Goal: Information Seeking & Learning: Learn about a topic

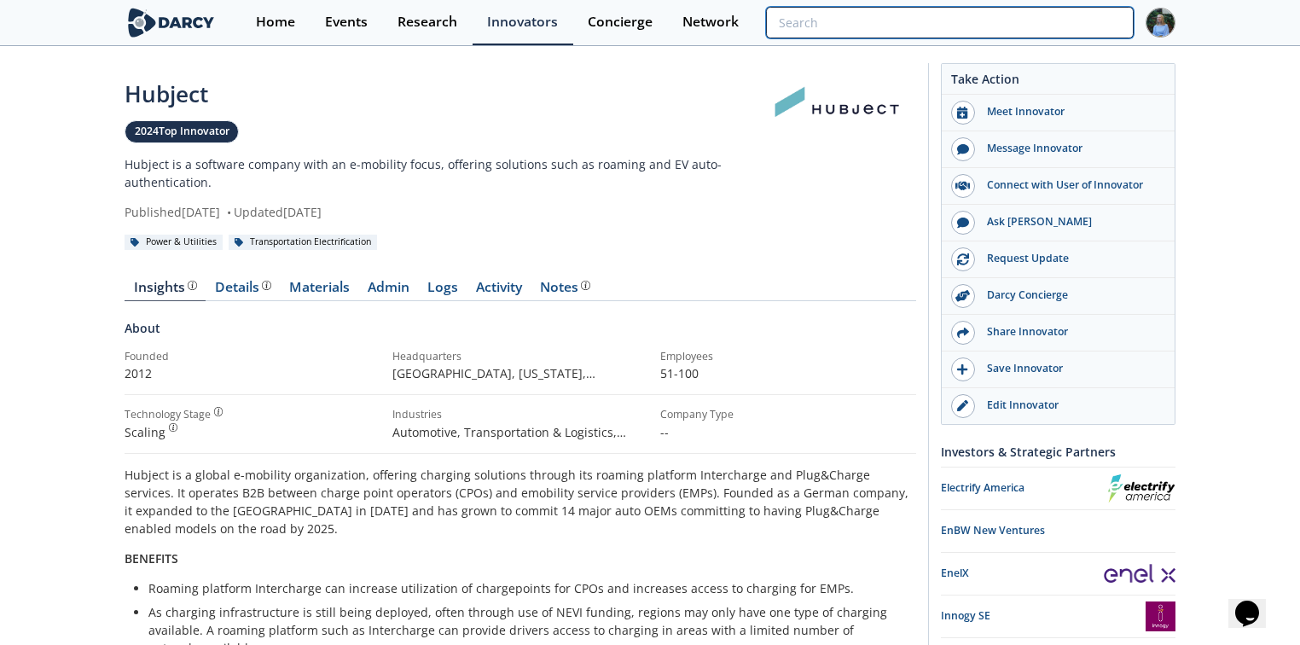
click at [1035, 23] on input "search" at bounding box center [950, 23] width 368 height 32
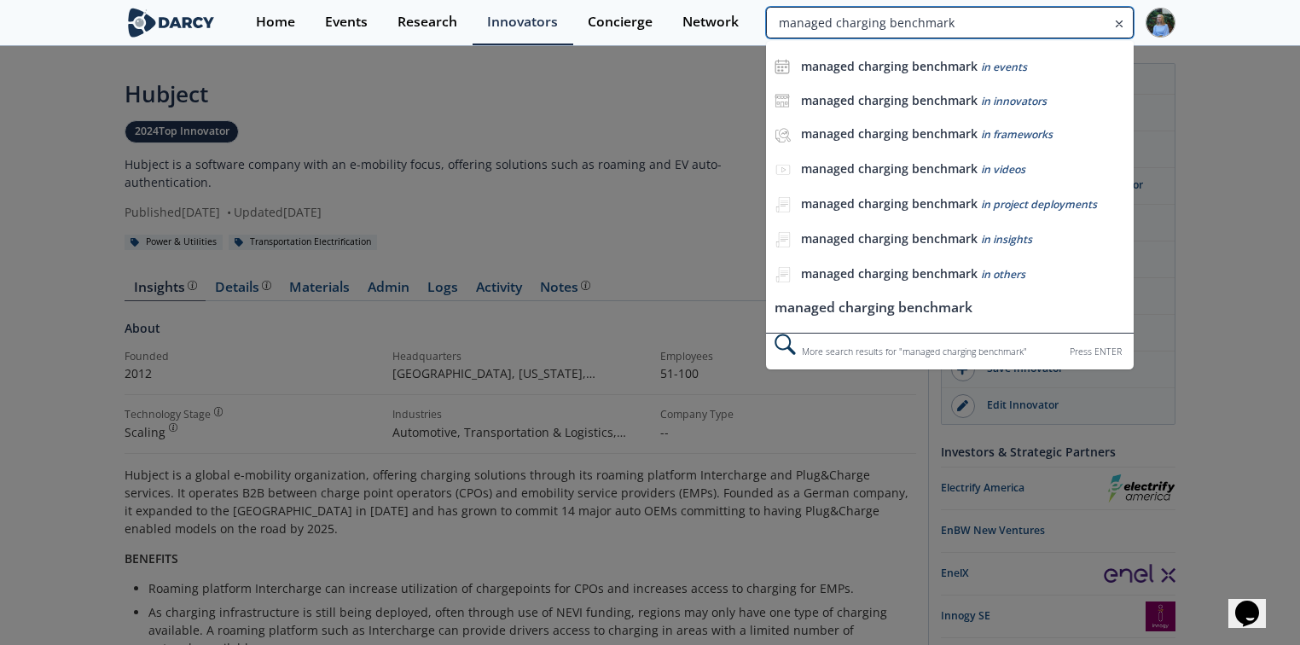
type input "managed charging benchmark"
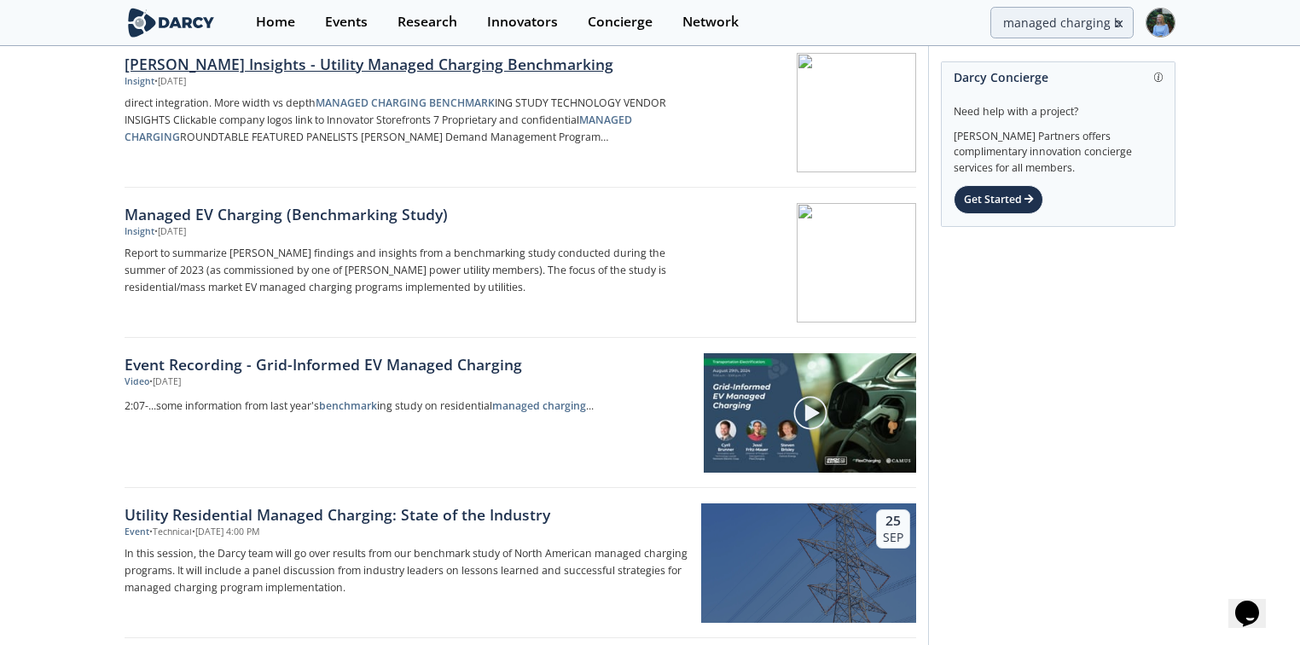
scroll to position [546, 0]
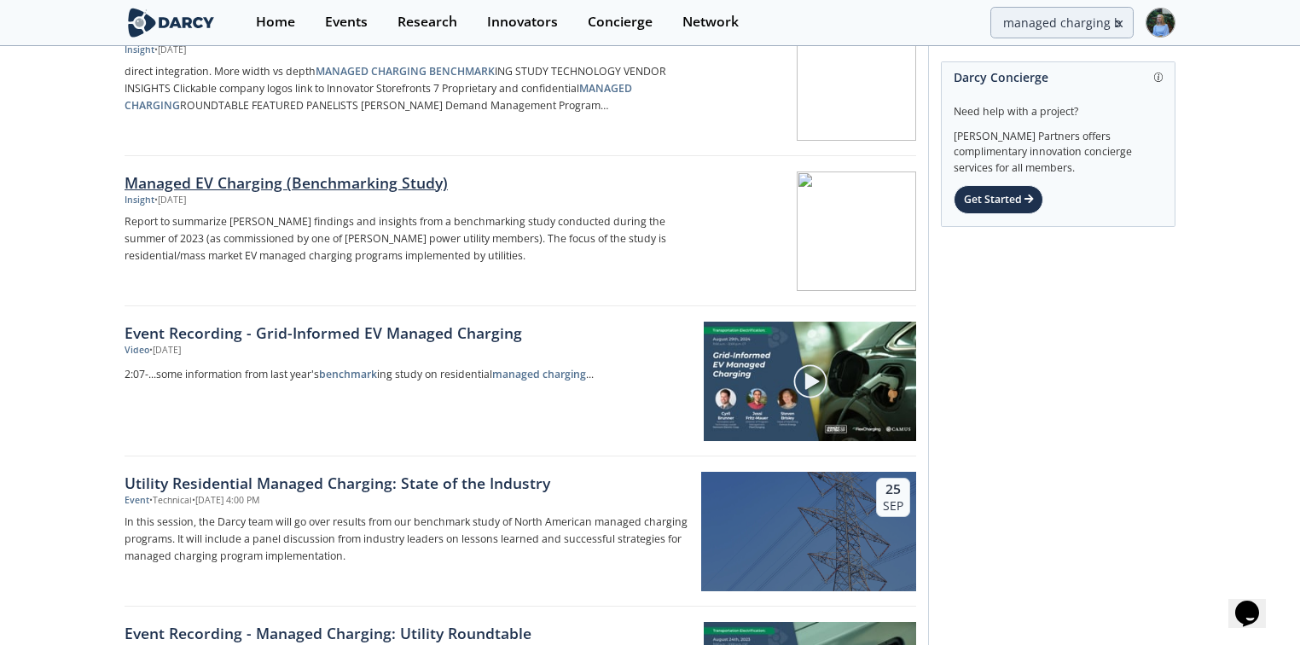
click at [375, 181] on div "Managed EV Charging (Benchmarking Study)" at bounding box center [406, 182] width 565 height 22
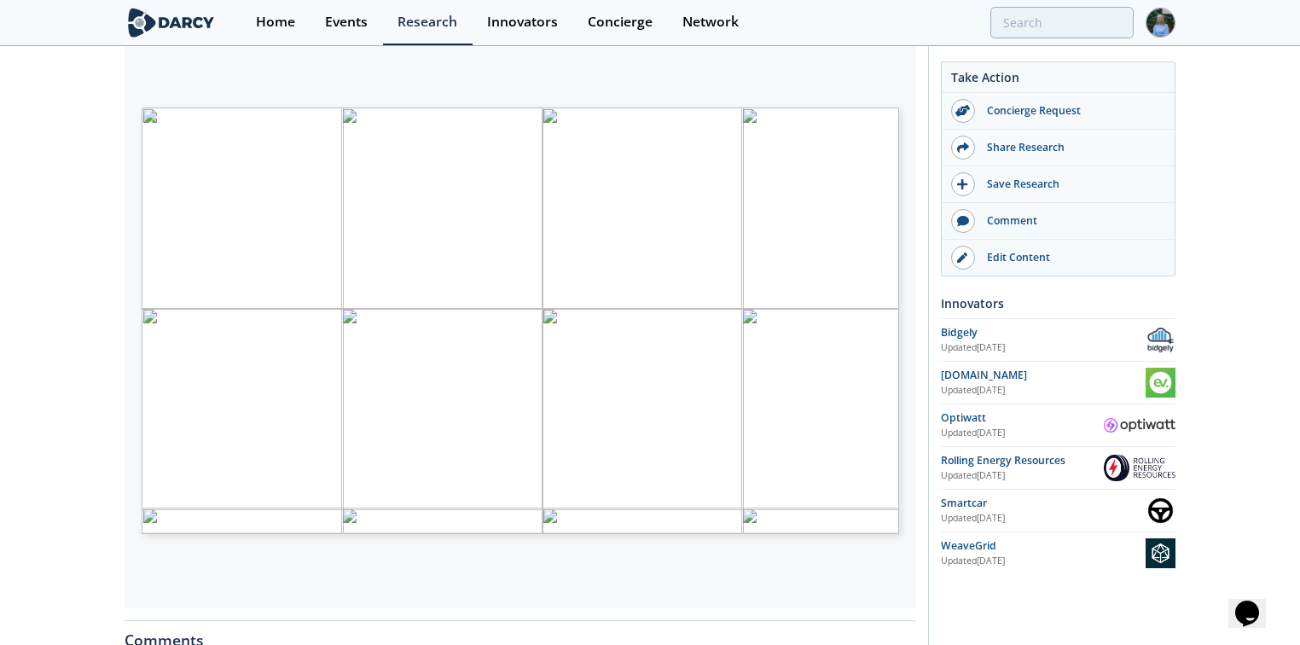
scroll to position [273, 0]
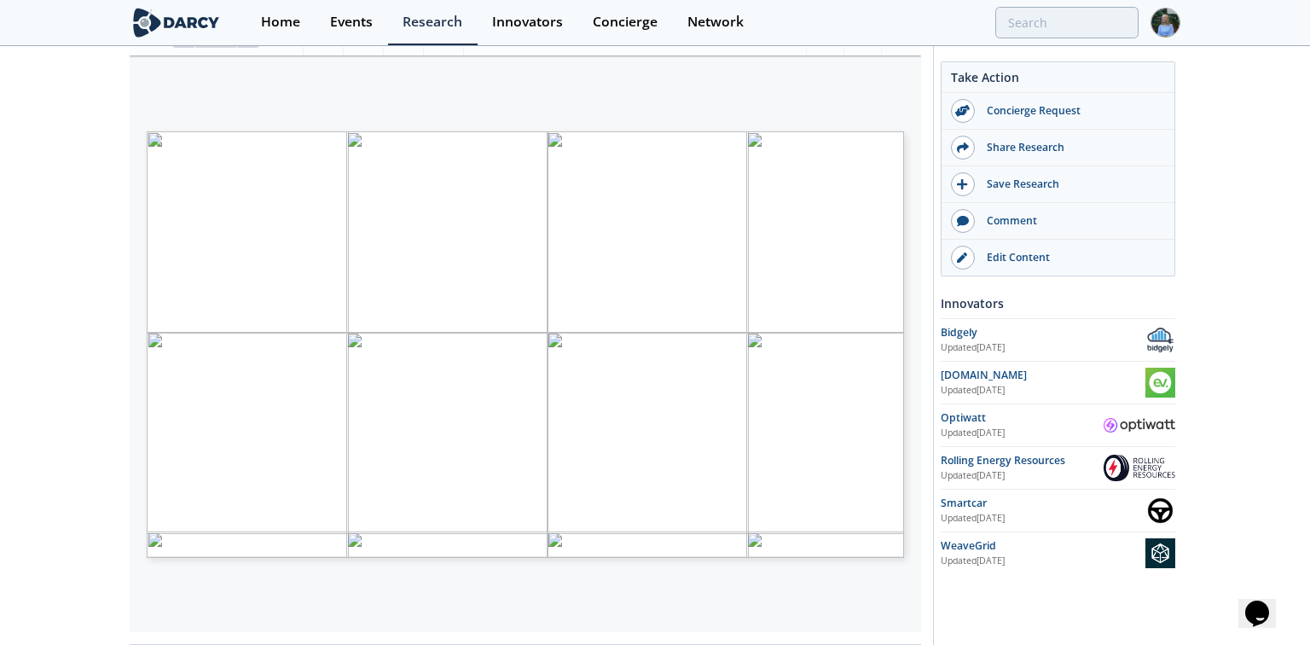
type input "2"
type input "4"
type input "5"
type input "8"
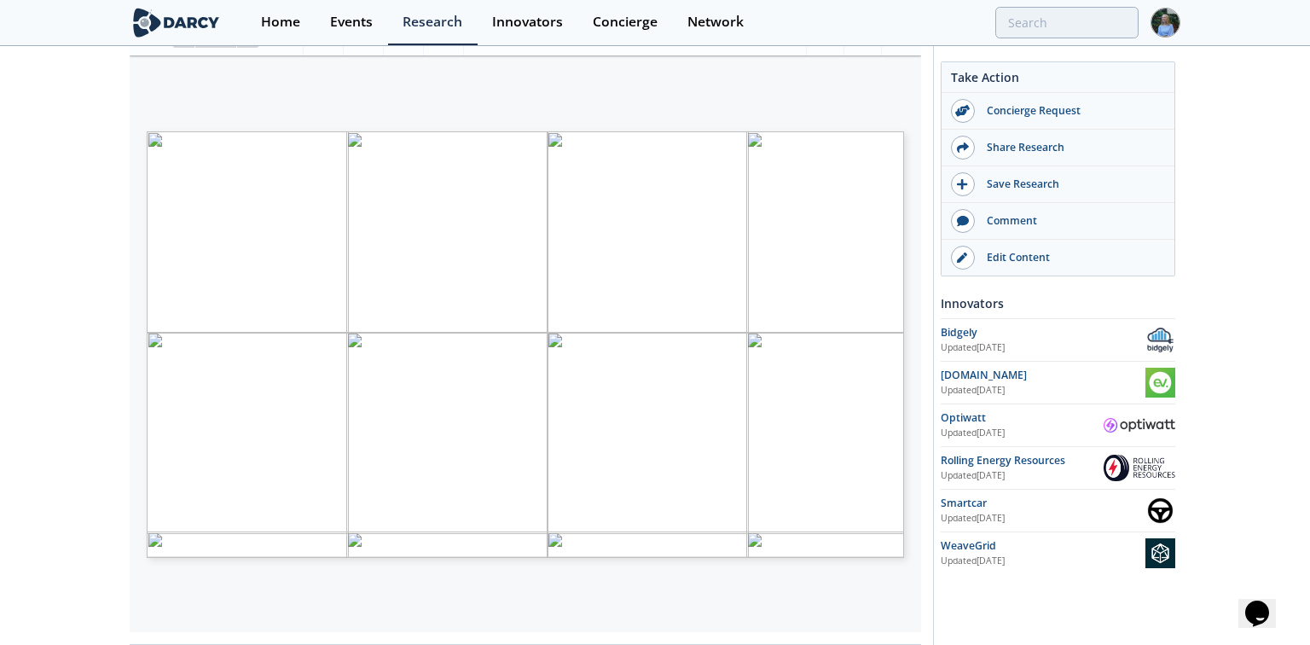
type input "9"
type input "11"
type input "13"
type input "14"
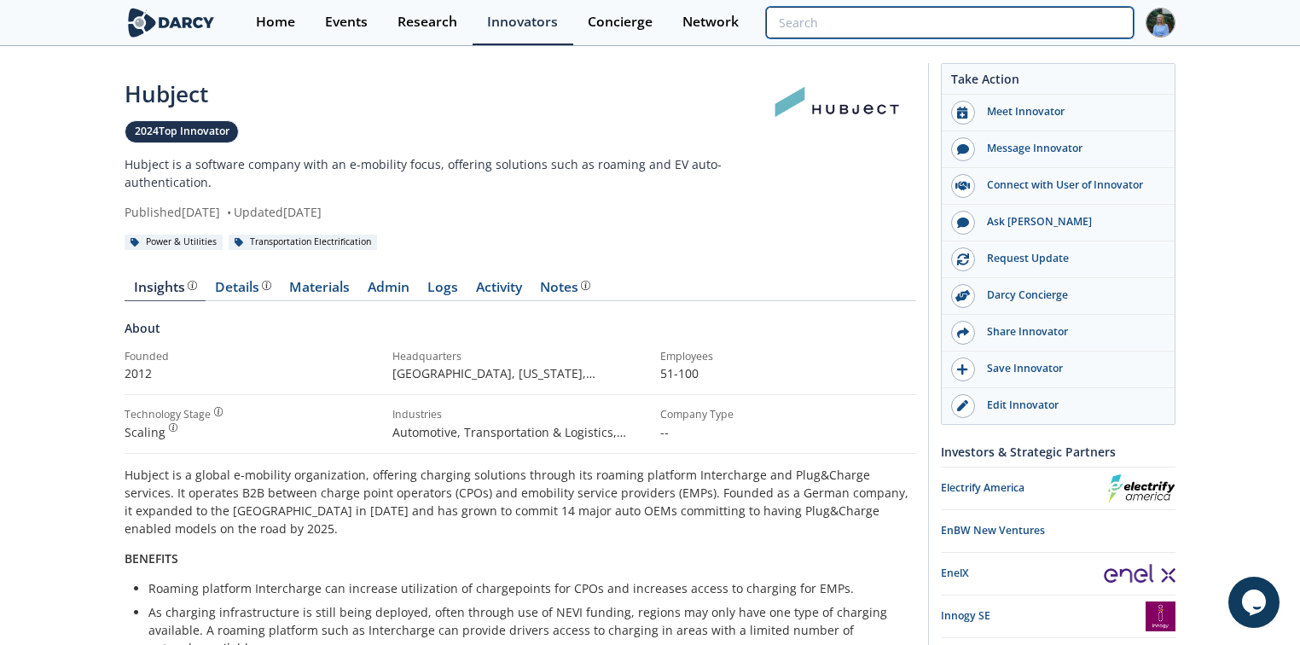
click at [1031, 18] on input "search" at bounding box center [950, 23] width 368 height 32
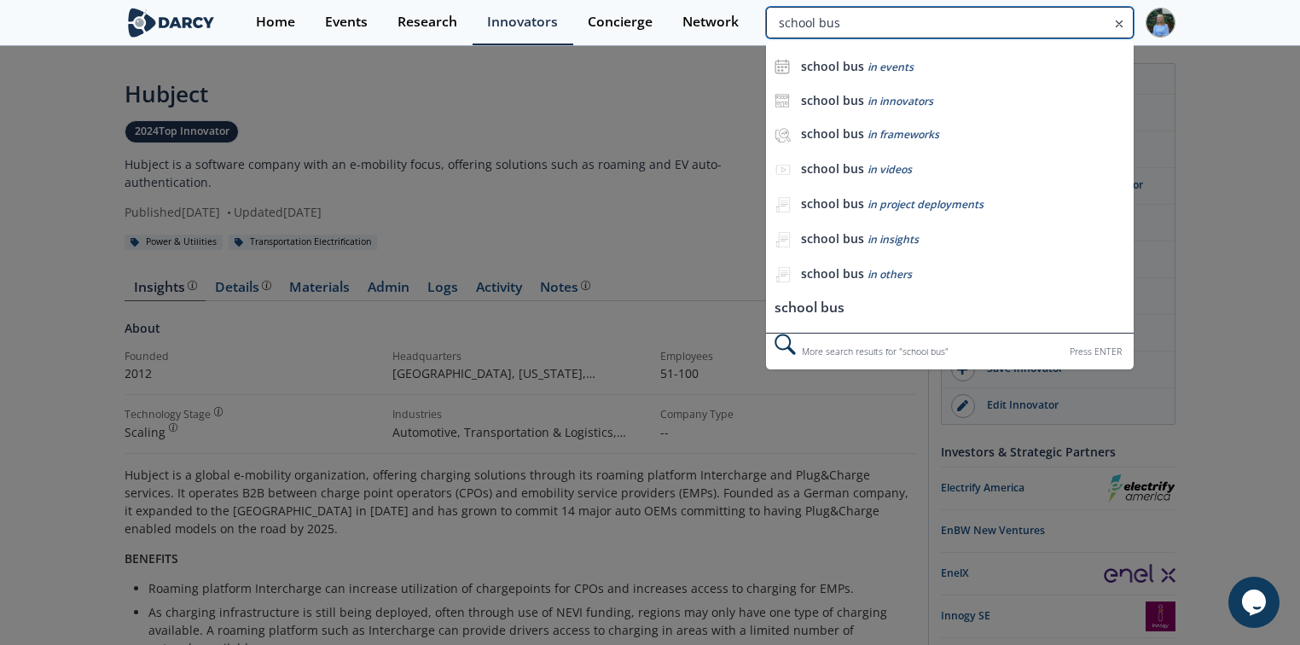
type input "school bus"
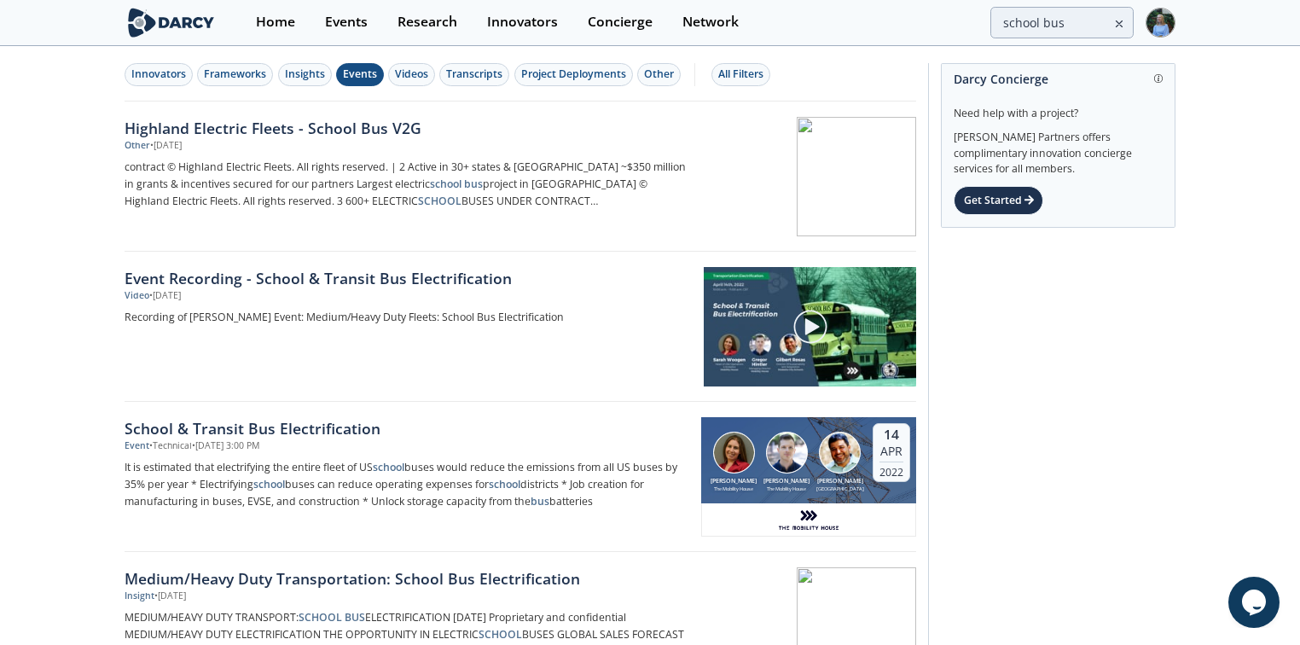
click at [359, 73] on div "Events" at bounding box center [360, 74] width 34 height 15
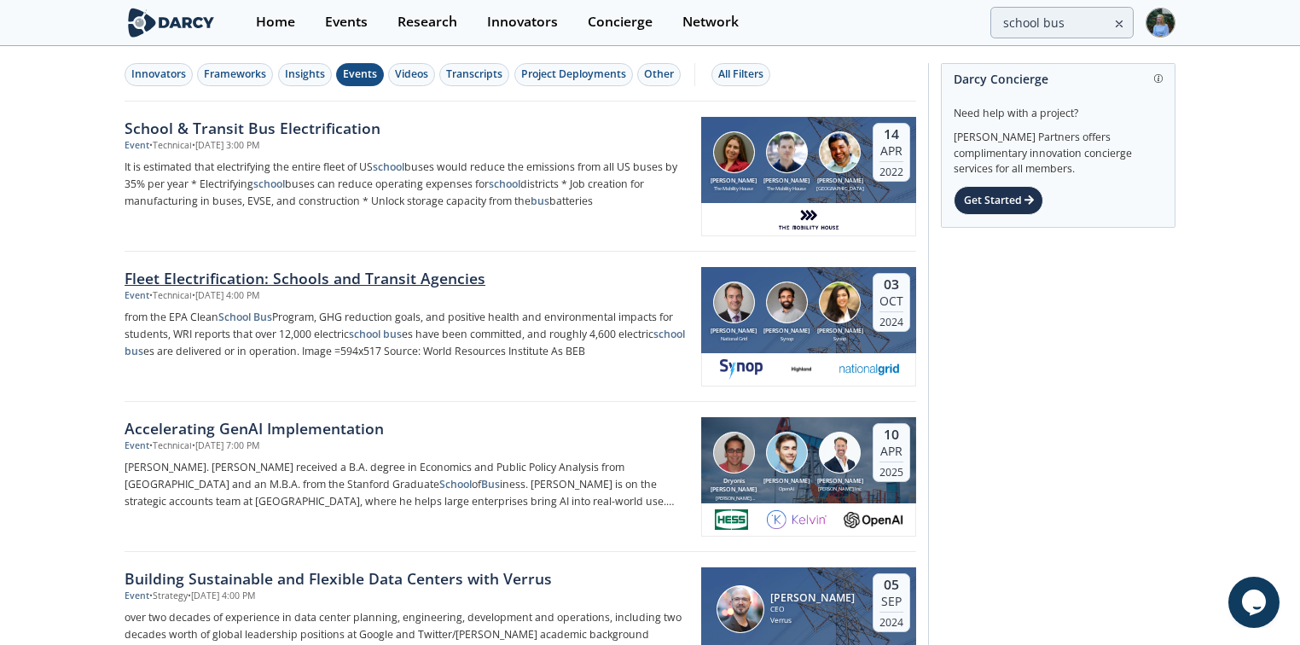
click at [346, 274] on div "Fleet Electrification: Schools and Transit Agencies" at bounding box center [406, 278] width 565 height 22
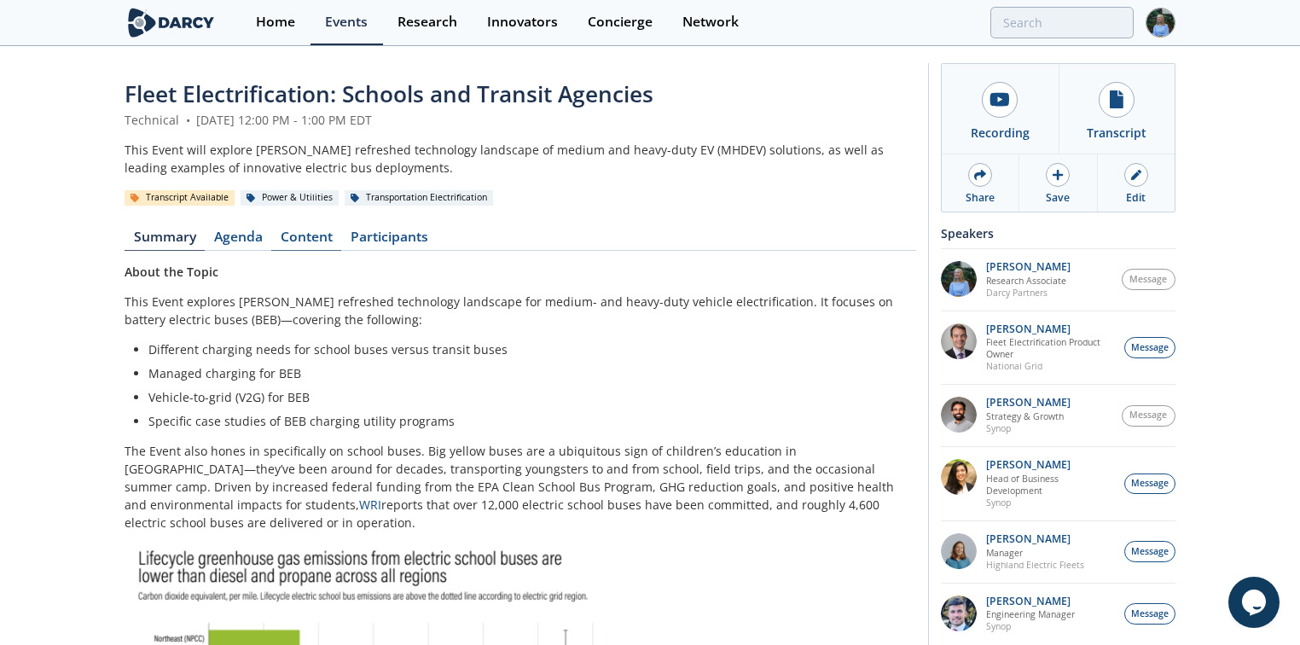
click at [328, 244] on link "Content" at bounding box center [306, 240] width 70 height 20
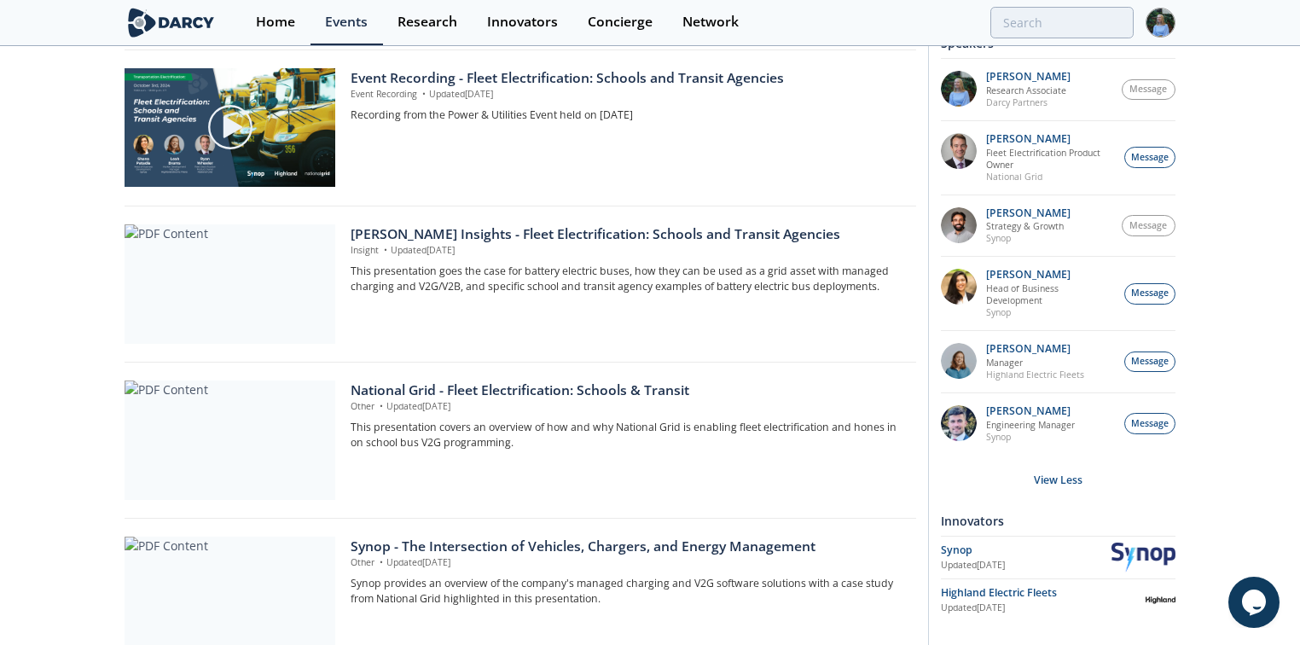
scroll to position [682, 0]
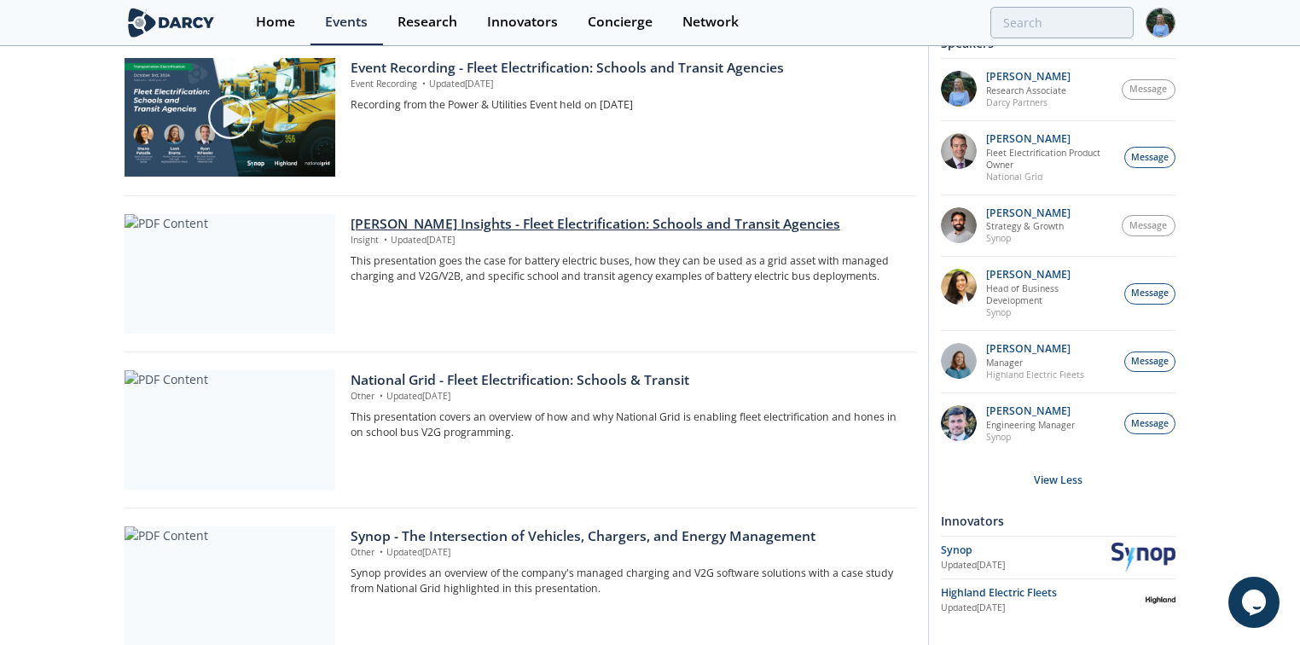
click at [596, 218] on div "Darcy Insights - Fleet Electrification: Schools and Transit Agencies" at bounding box center [626, 224] width 553 height 20
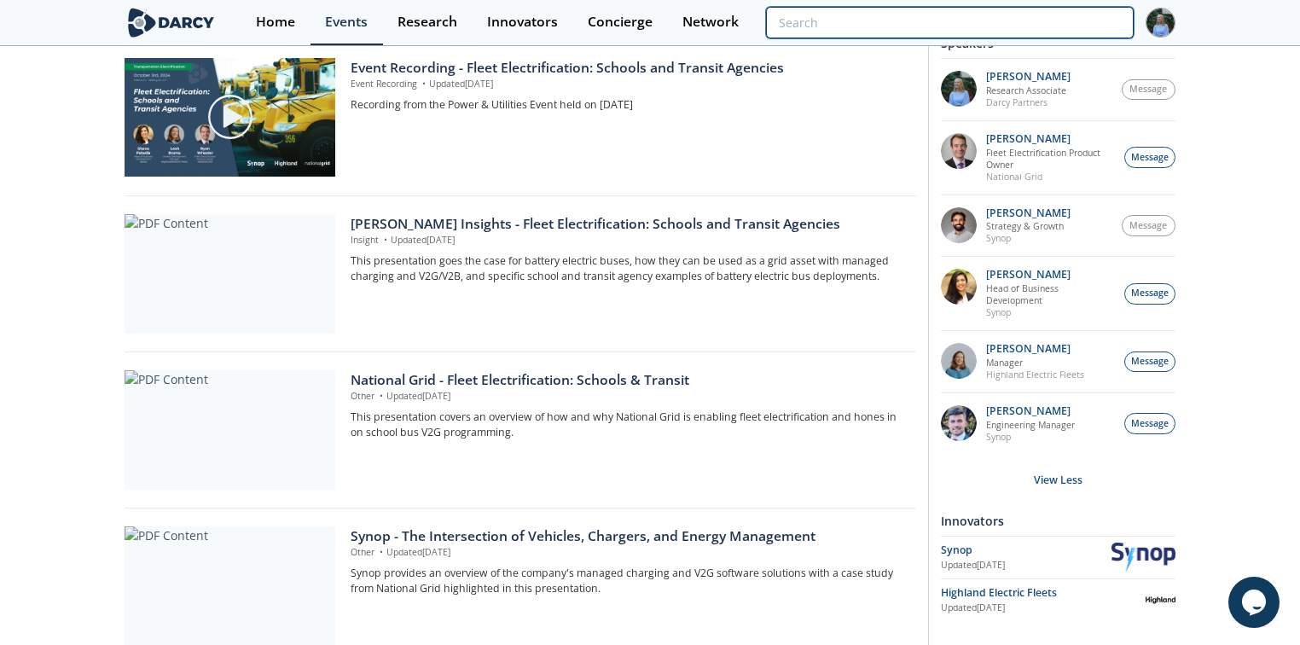
click at [1015, 14] on input "search" at bounding box center [950, 23] width 368 height 32
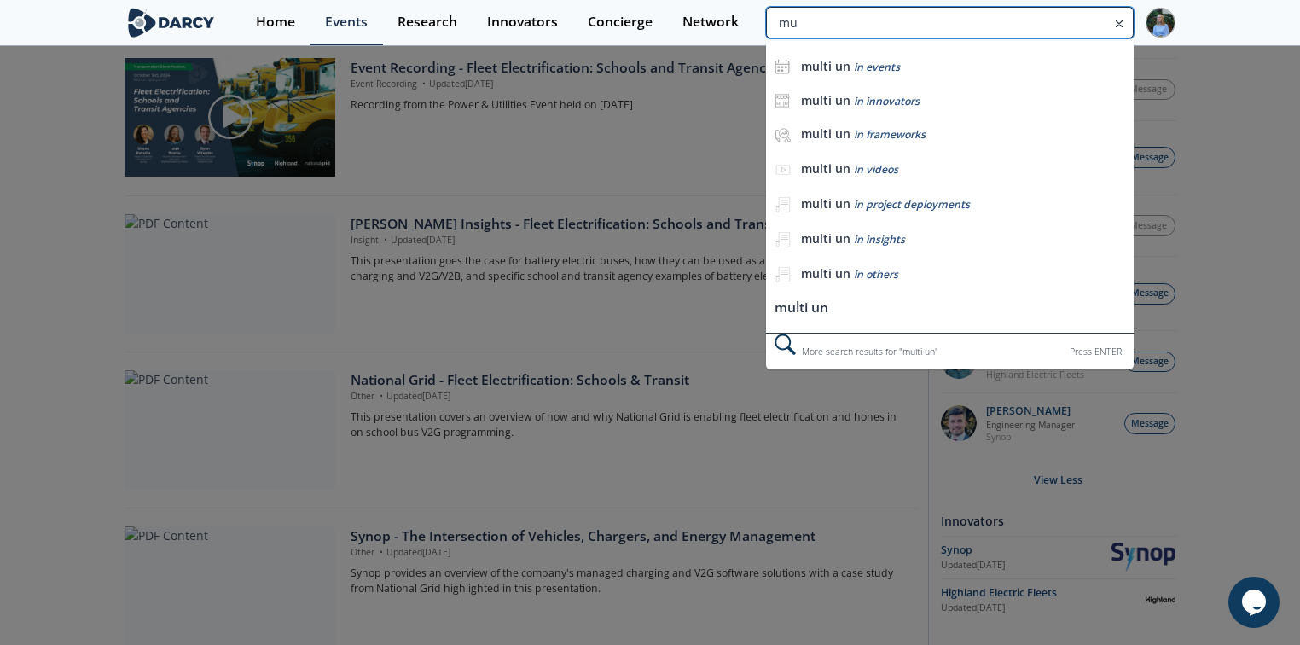
type input "m"
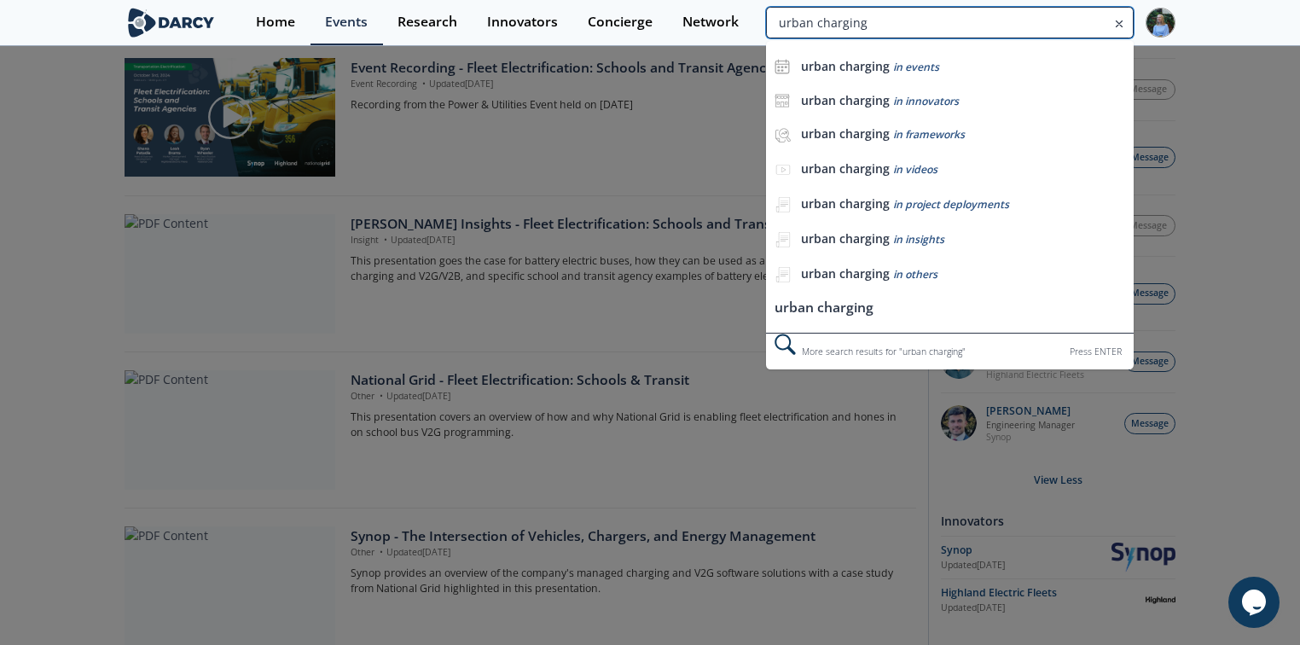
type input "urban charging"
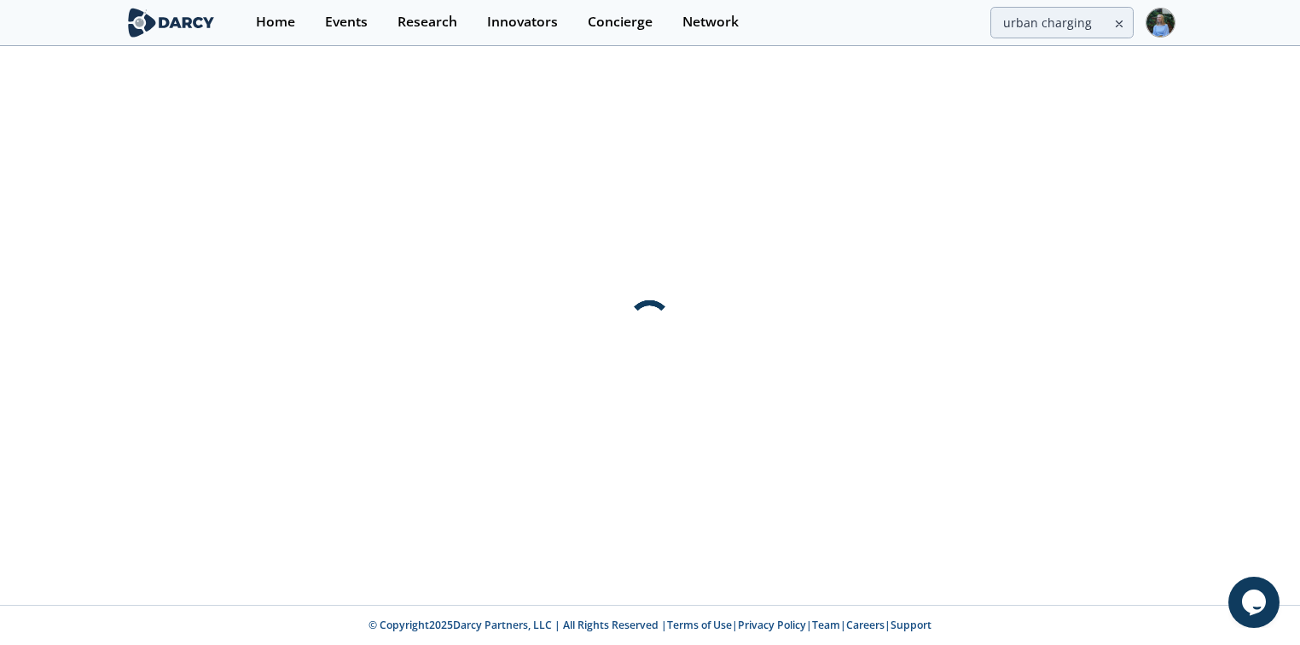
scroll to position [0, 0]
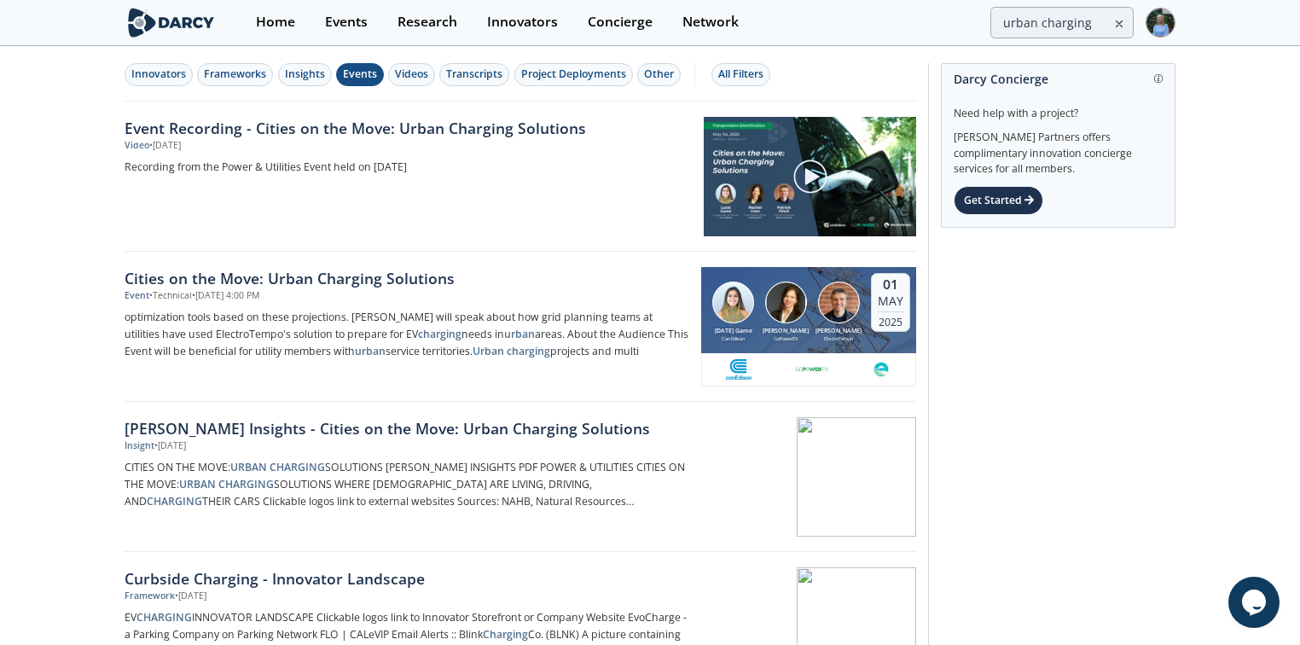
click at [365, 85] on button "Events" at bounding box center [360, 74] width 48 height 23
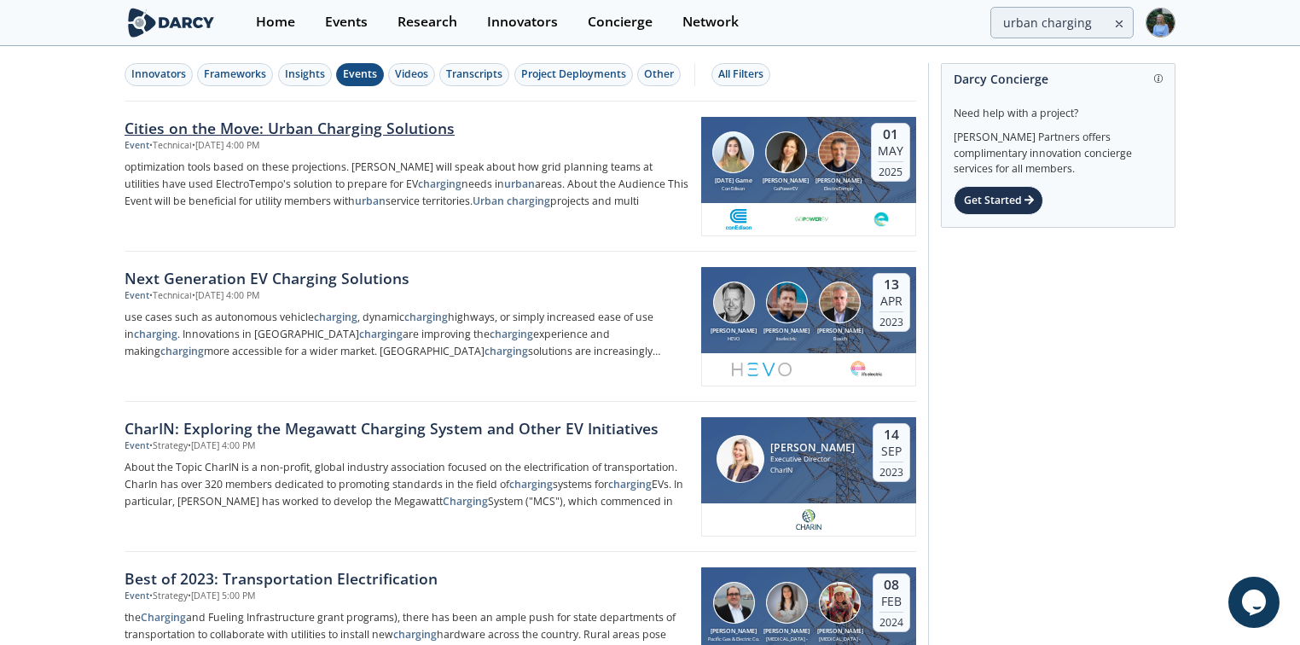
click at [370, 136] on div "Cities on the Move: Urban Charging Solutions" at bounding box center [406, 128] width 565 height 22
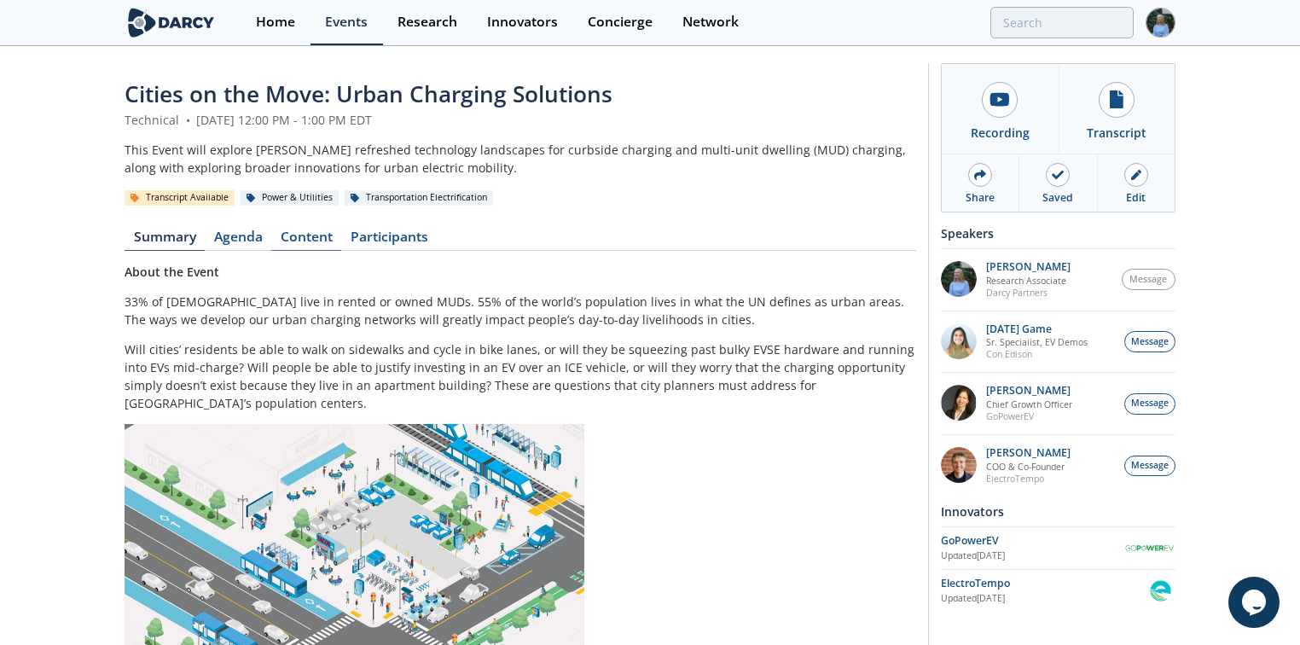
click at [314, 241] on link "Content" at bounding box center [306, 240] width 70 height 20
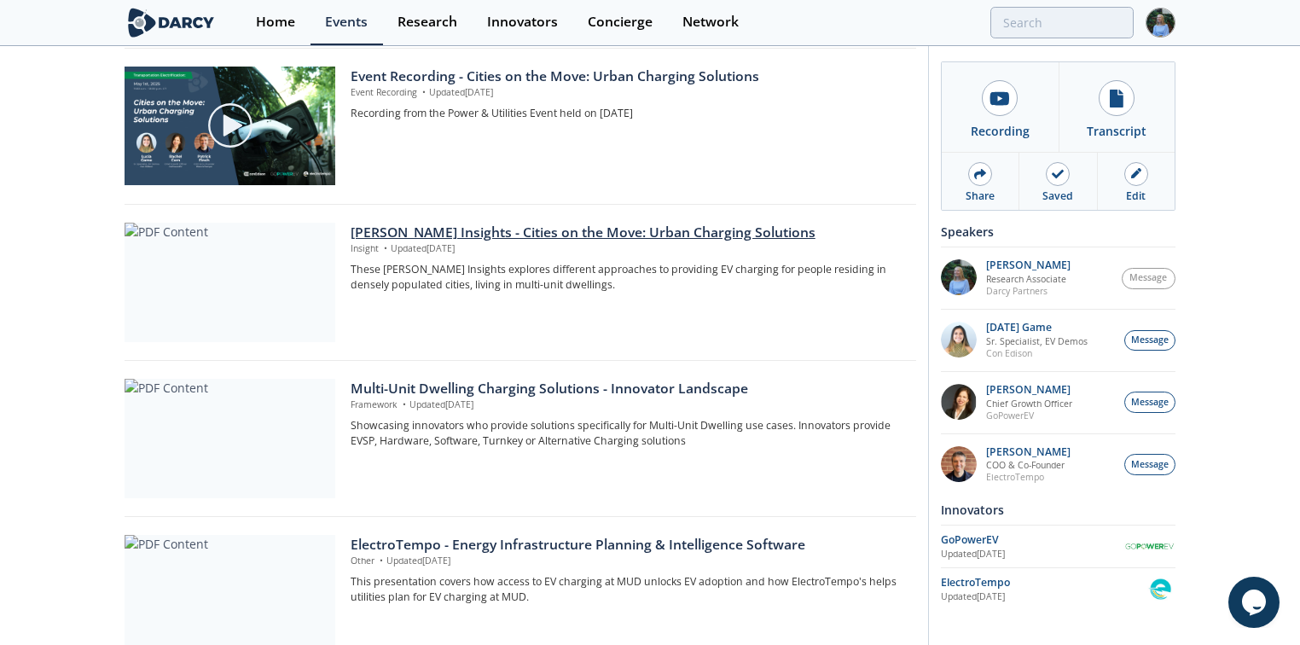
scroll to position [341, 0]
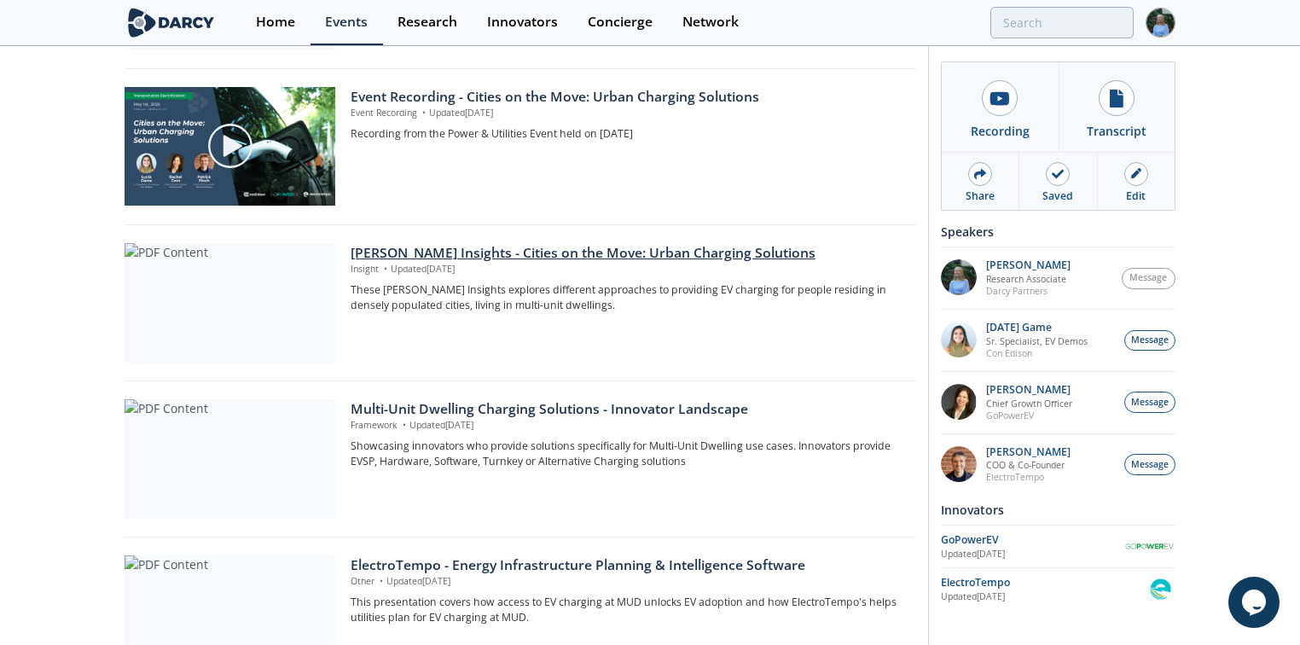
click at [518, 252] on div "Darcy Insights - Cities on the Move: Urban Charging Solutions" at bounding box center [626, 253] width 553 height 20
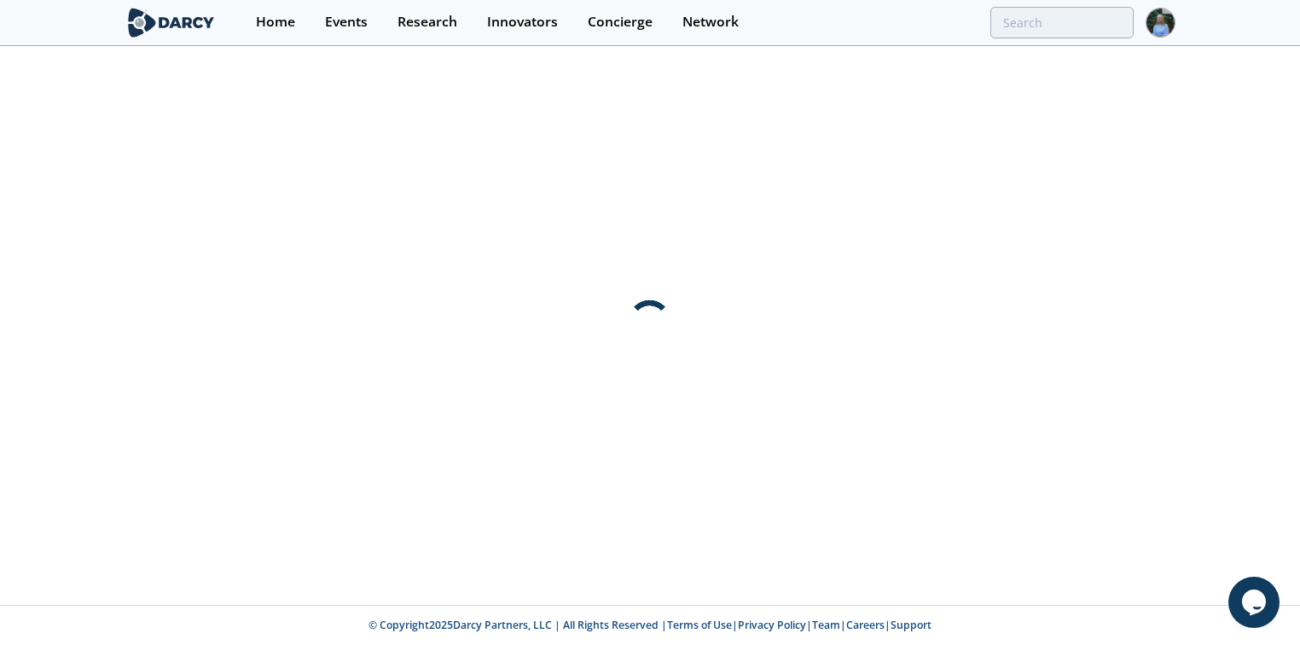
scroll to position [0, 0]
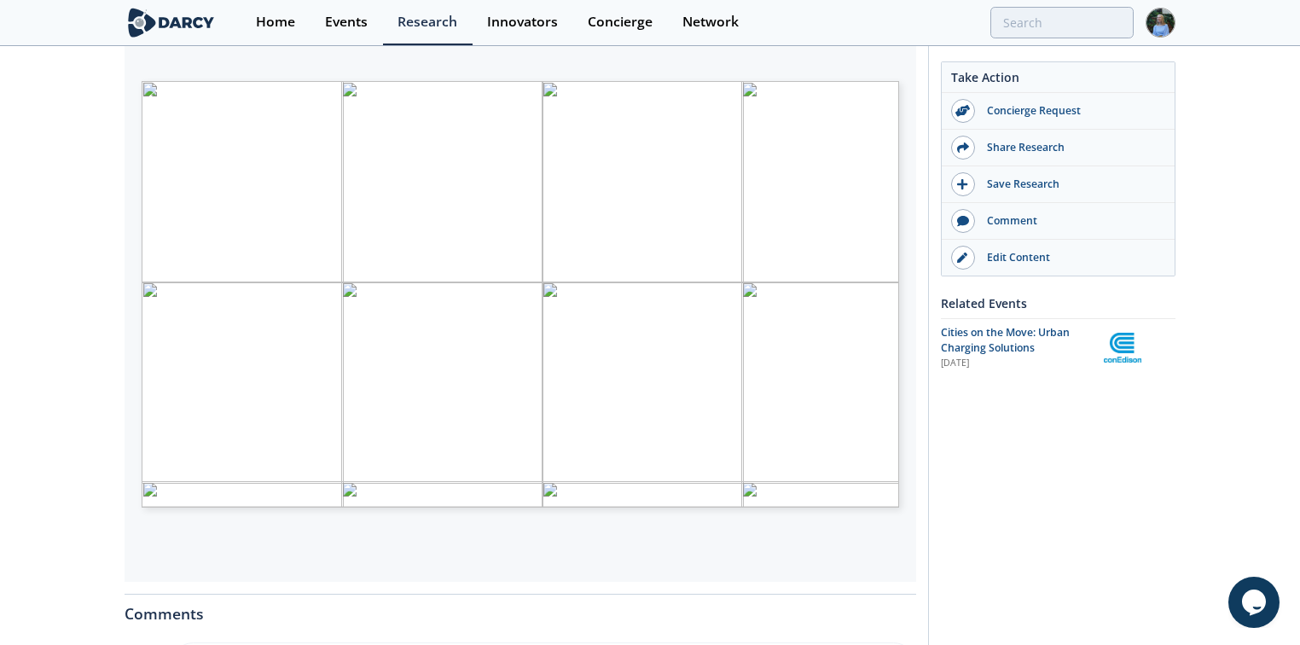
scroll to position [341, 0]
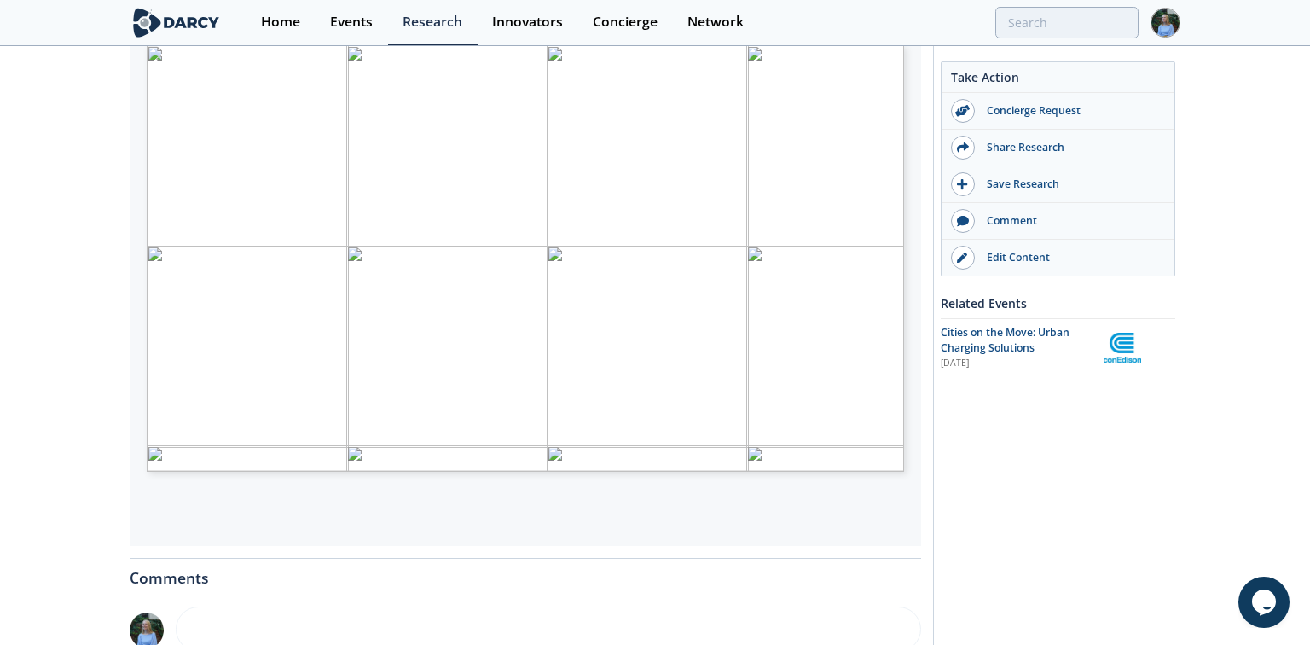
type input "2"
type input "3"
type input "8"
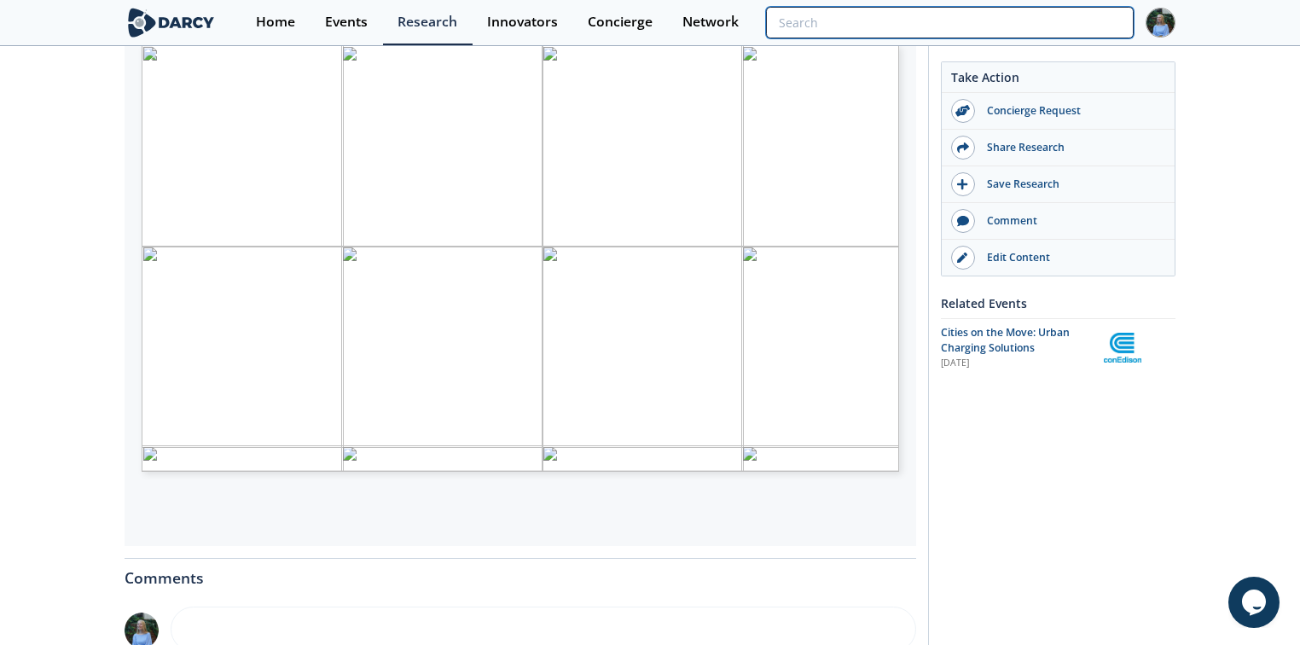
click at [1074, 18] on input "search" at bounding box center [950, 23] width 368 height 32
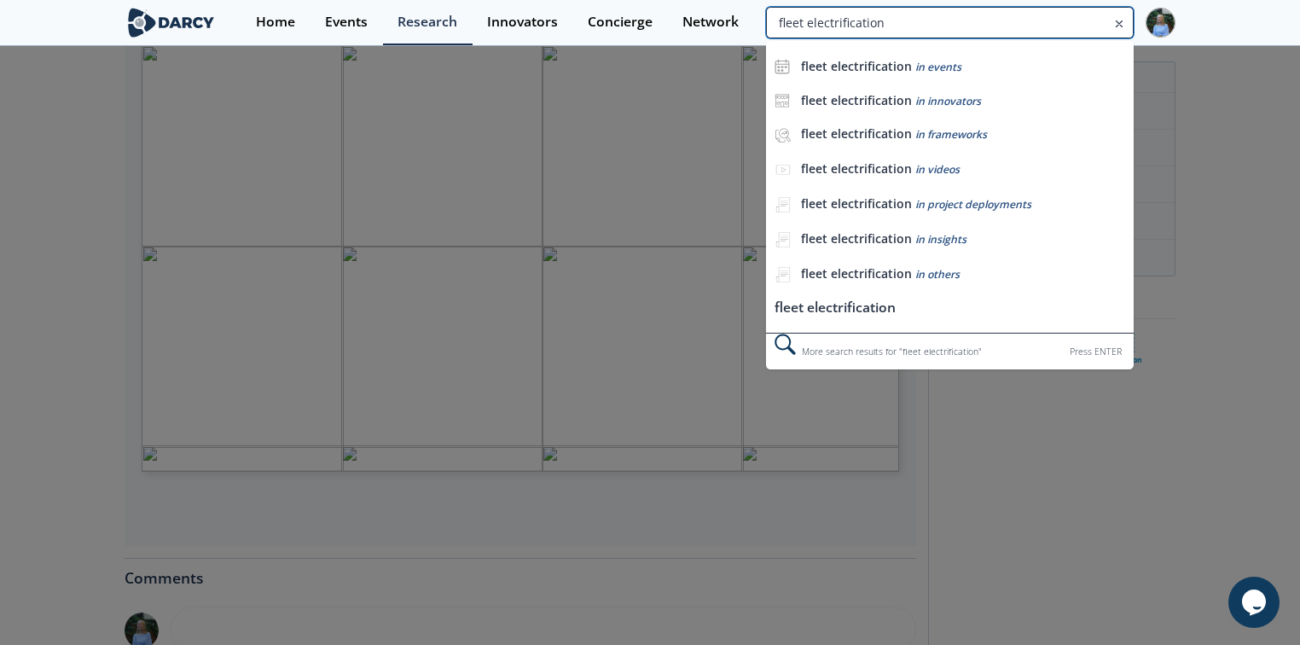
type input "fleet electrification"
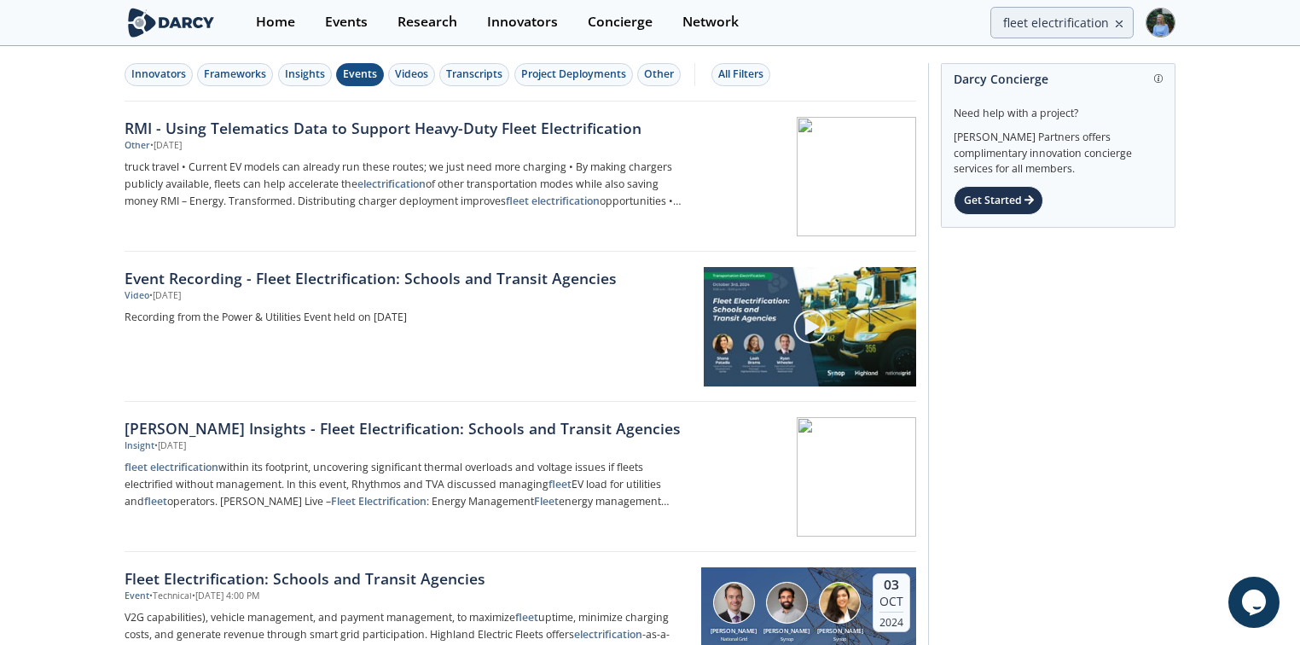
click at [351, 74] on div "Events" at bounding box center [360, 74] width 34 height 15
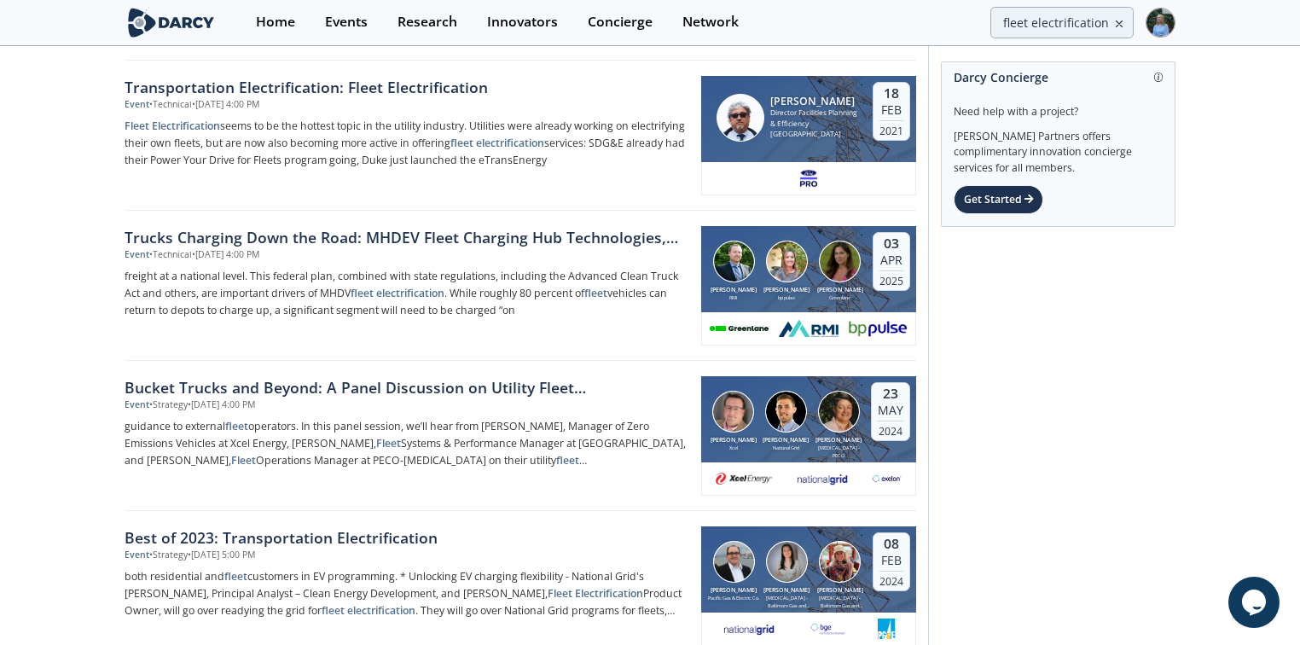
scroll to position [682, 0]
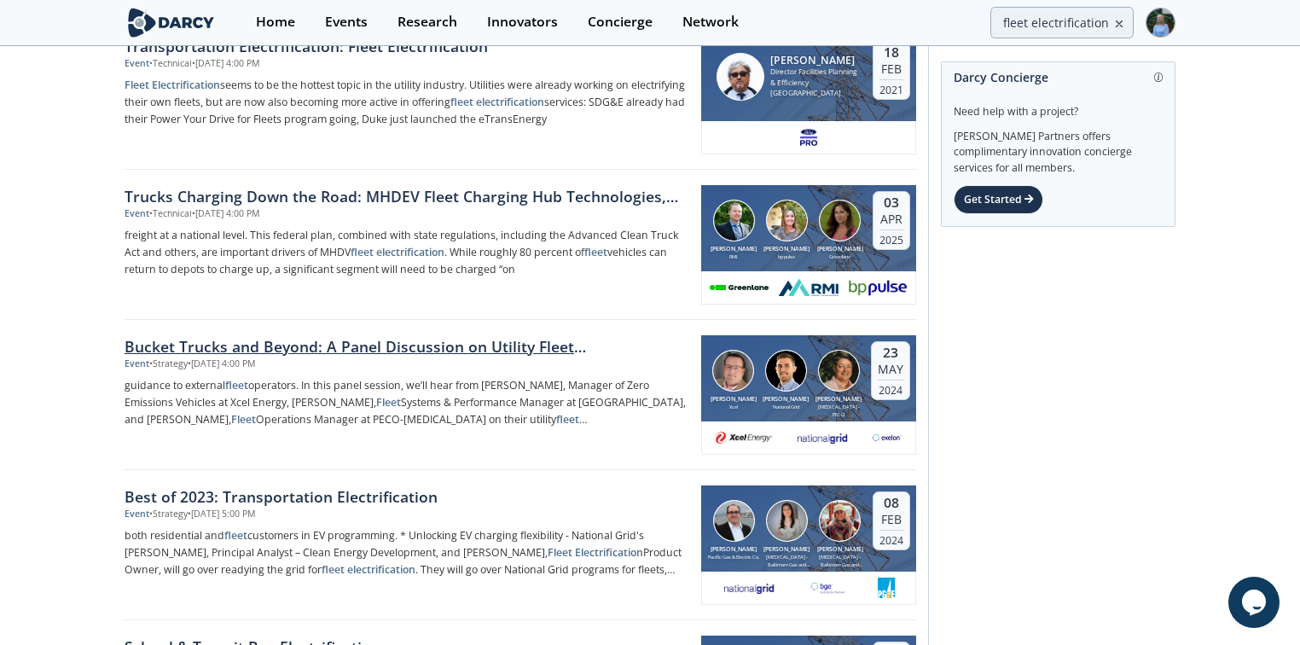
click at [474, 346] on div "Bucket Trucks and Beyond: A Panel Discussion on Utility Fleet Decarbonization" at bounding box center [406, 346] width 565 height 22
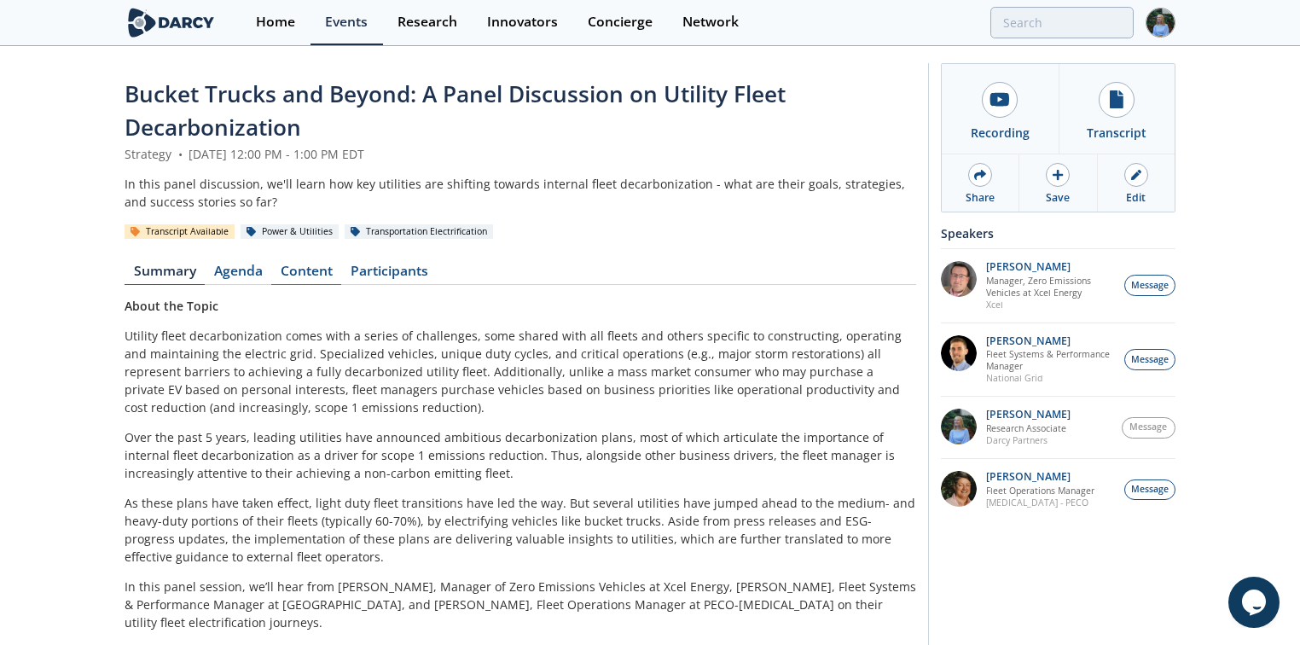
click at [312, 269] on link "Content" at bounding box center [306, 274] width 70 height 20
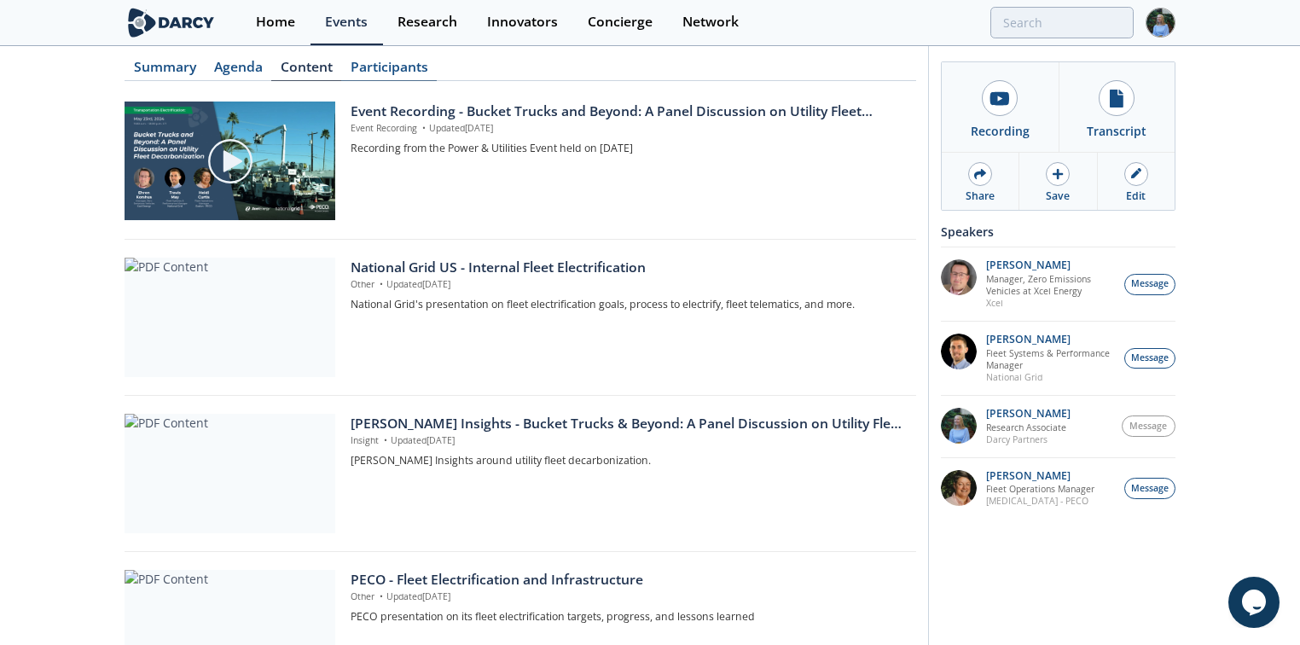
scroll to position [205, 0]
click at [512, 422] on div "Darcy Insights - Bucket Trucks & Beyond: A Panel Discussion on Utility Fleet De…" at bounding box center [626, 423] width 553 height 20
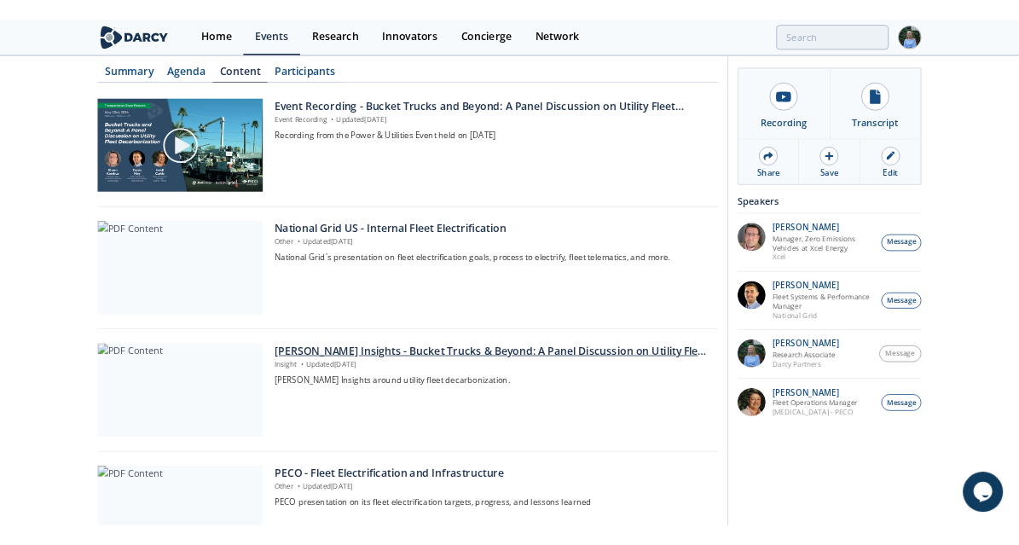
scroll to position [0, 0]
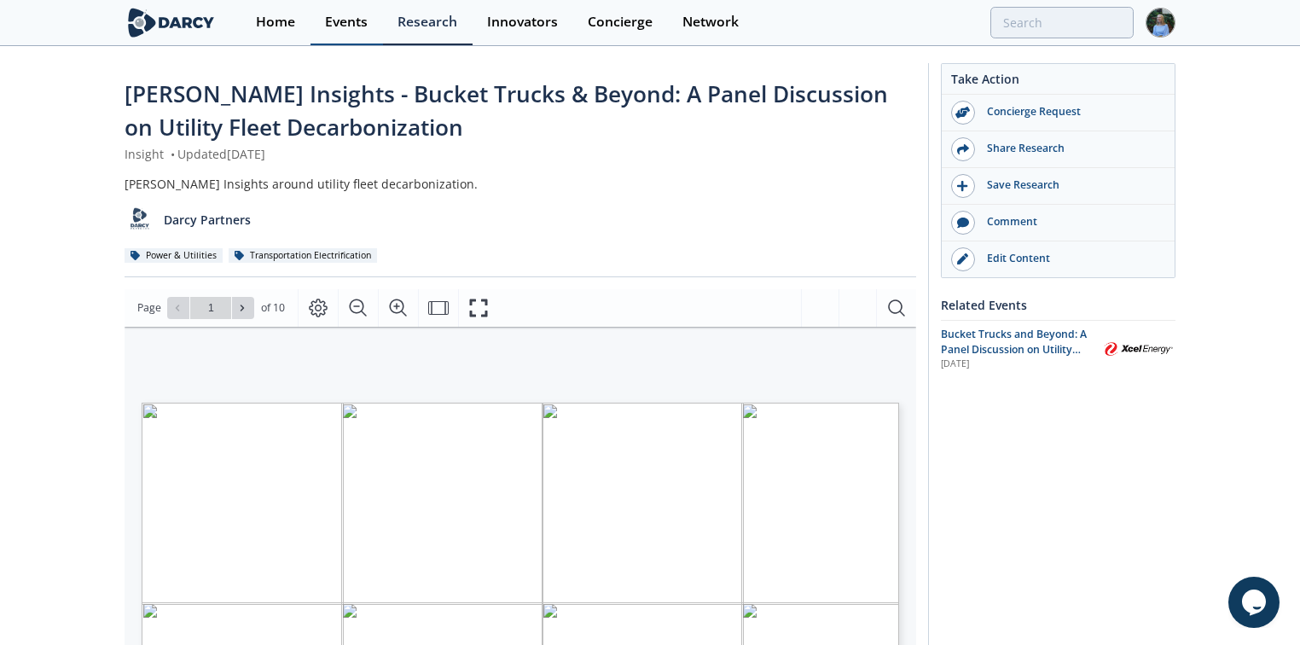
click at [334, 20] on div "Events" at bounding box center [346, 22] width 43 height 14
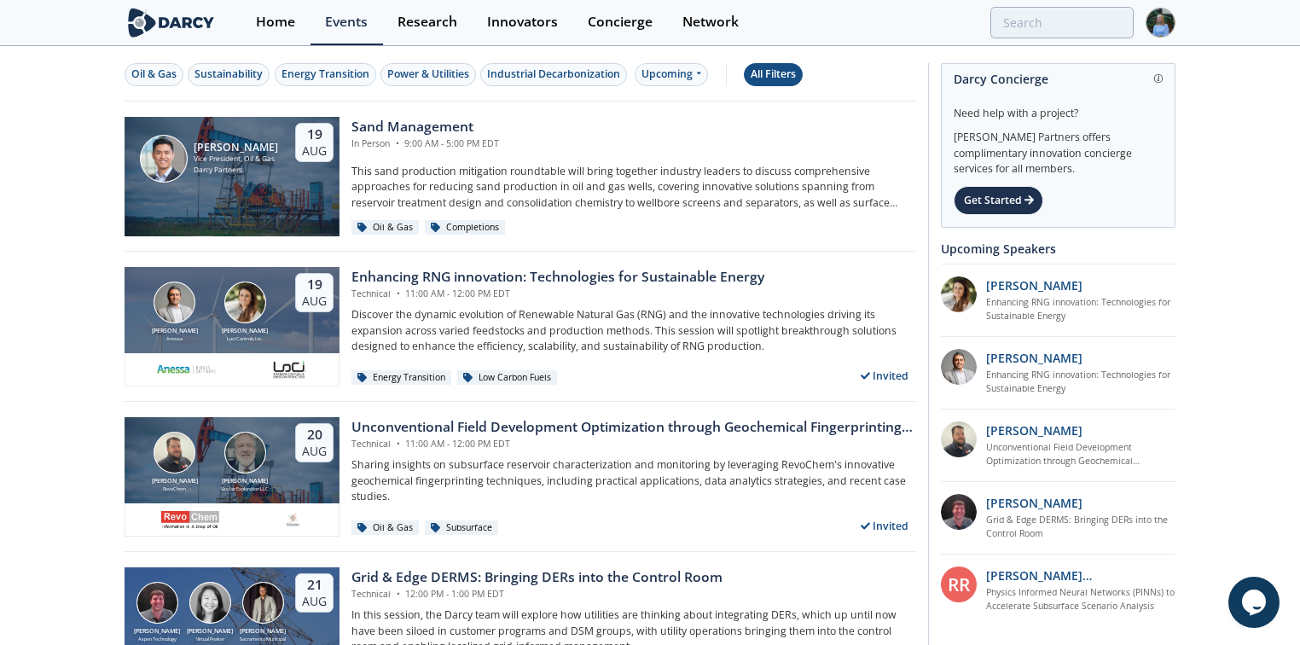
click at [761, 77] on div "All Filters" at bounding box center [772, 74] width 45 height 15
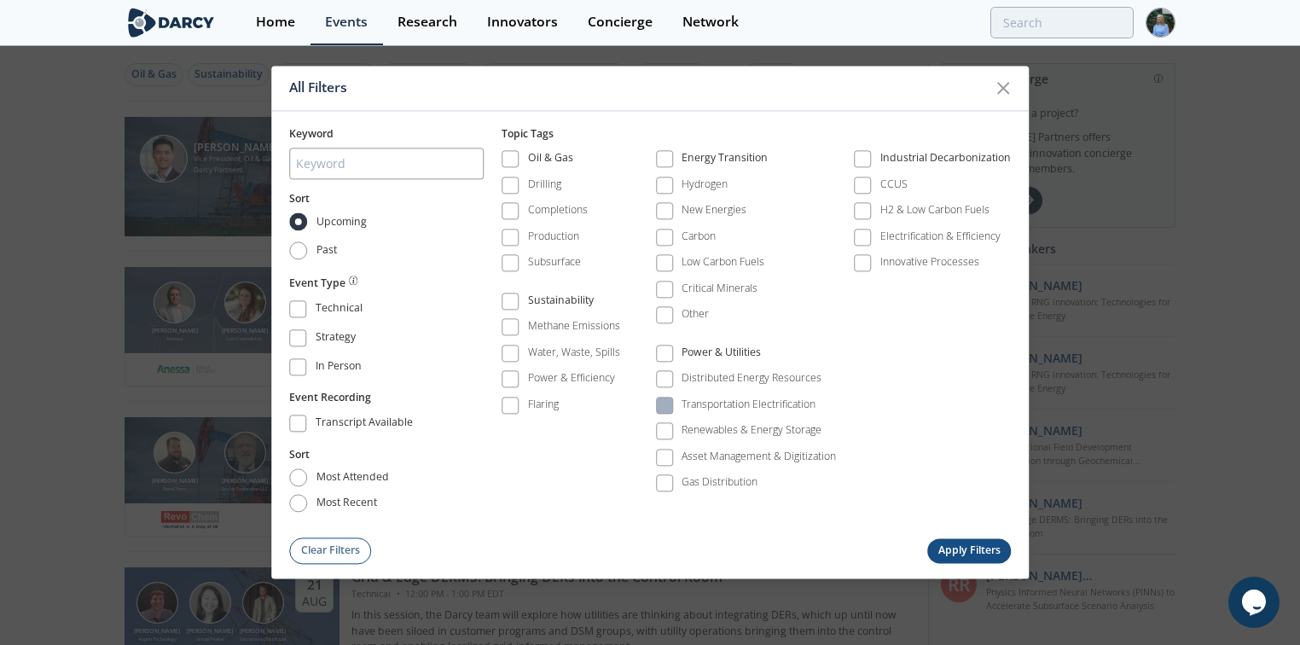
click at [674, 399] on label "Transportation Electrification" at bounding box center [736, 405] width 160 height 23
click at [669, 408] on span at bounding box center [664, 405] width 12 height 12
click at [978, 553] on button "Apply Filters" at bounding box center [969, 550] width 84 height 25
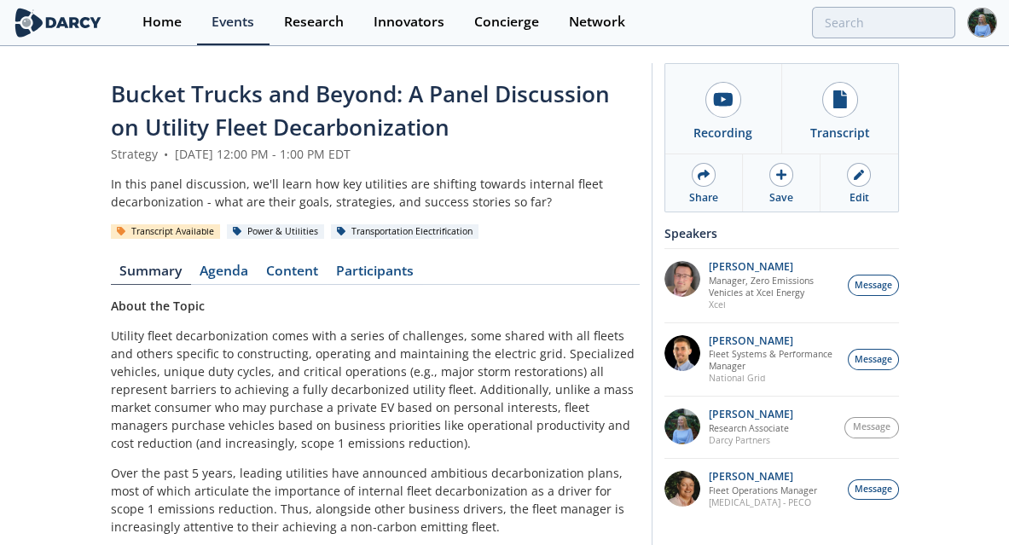
type input "fleet electrification"
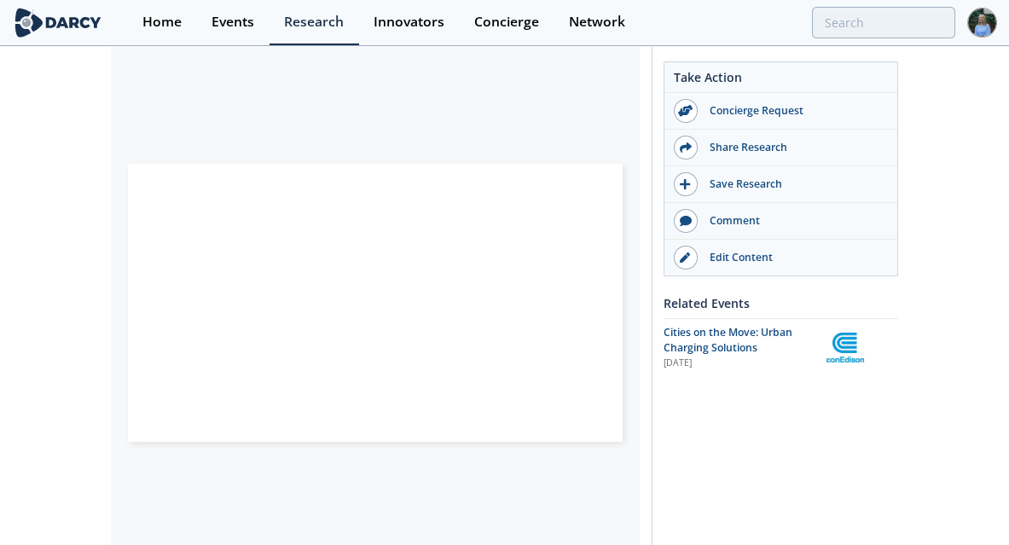
scroll to position [341, 0]
